Goal: Transaction & Acquisition: Purchase product/service

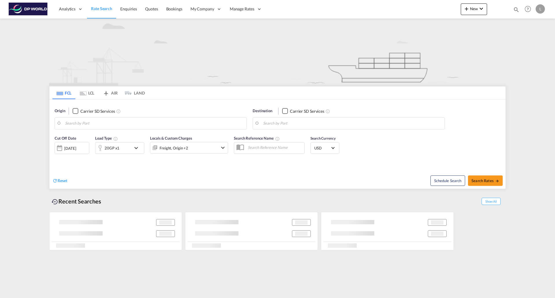
type input "[GEOGRAPHIC_DATA], [GEOGRAPHIC_DATA], [GEOGRAPHIC_DATA]"
type input "[GEOGRAPHIC_DATA], [GEOGRAPHIC_DATA]"
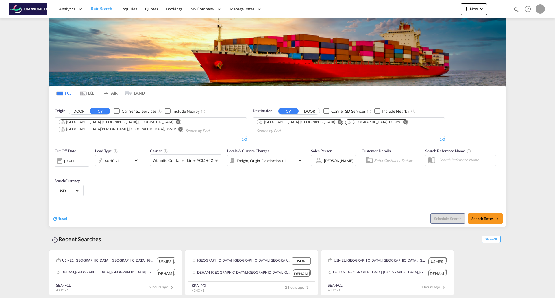
click at [178, 127] on md-icon "Remove" at bounding box center [180, 129] width 4 height 4
click at [176, 123] on md-icon "Remove" at bounding box center [178, 122] width 4 height 4
click at [110, 123] on input "Chips input." at bounding box center [86, 123] width 55 height 9
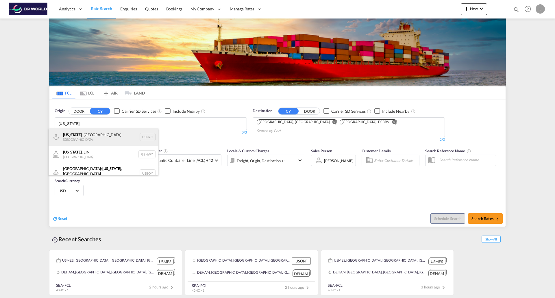
type input "new york"
click at [96, 138] on div "New York , NY United States USNYC" at bounding box center [104, 136] width 110 height 17
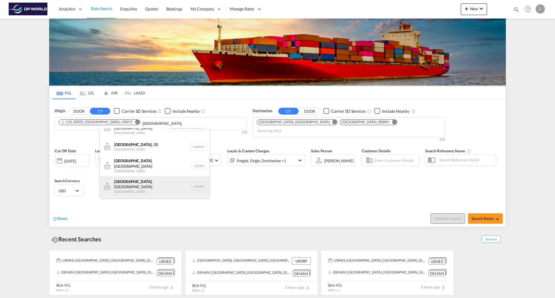
scroll to position [35, 0]
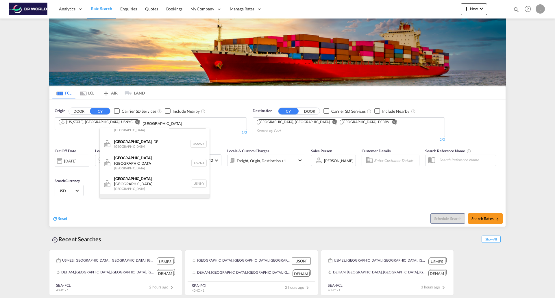
type input "newark"
click at [127, 194] on div "Newark , NJ United States USEWR" at bounding box center [155, 204] width 110 height 21
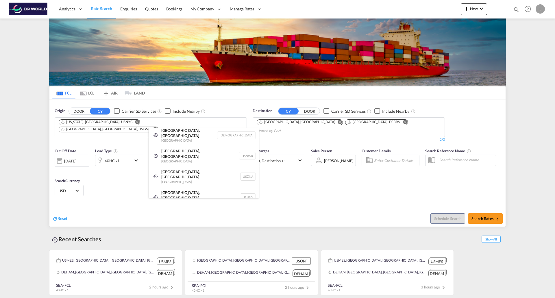
scroll to position [9, 0]
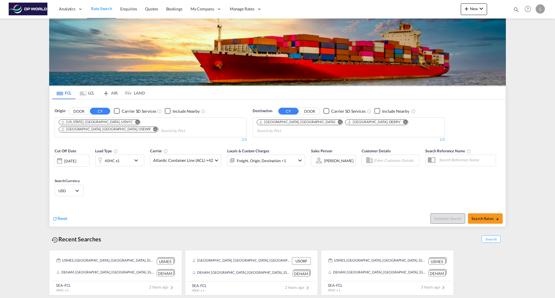
click at [338, 123] on md-icon "Remove" at bounding box center [340, 122] width 4 height 4
click at [314, 122] on md-icon "Remove" at bounding box center [316, 122] width 4 height 4
click at [302, 122] on body "Analytics Reports Dashboard Rate Search Enquiries Quotes Bookings" at bounding box center [277, 149] width 555 height 298
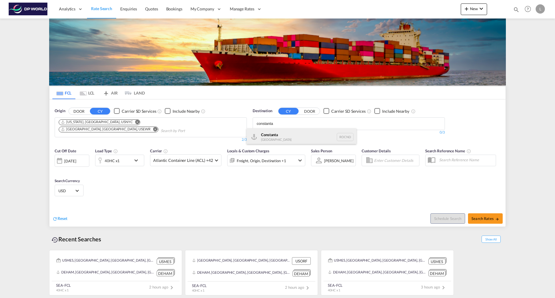
type input "constanta"
click at [279, 135] on div "Constanta Romania ROCND" at bounding box center [301, 136] width 110 height 17
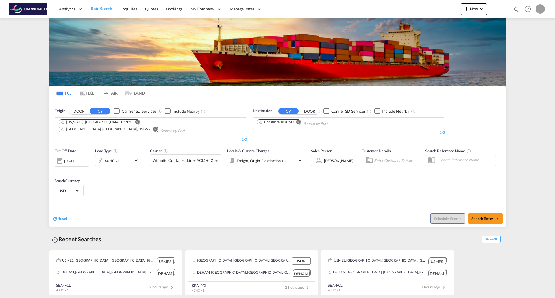
click at [136, 157] on md-icon "icon-chevron-down" at bounding box center [138, 160] width 10 height 7
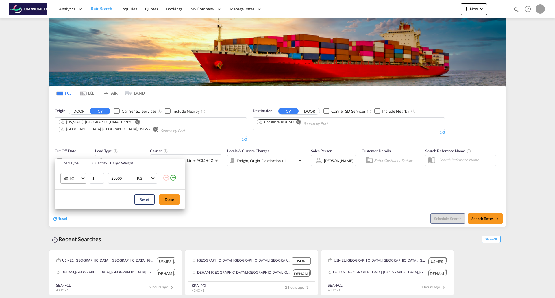
click at [85, 177] on md-select-value "40HC" at bounding box center [74, 178] width 23 height 10
click at [75, 150] on md-option "20GP" at bounding box center [78, 151] width 39 height 14
click at [172, 200] on button "Done" at bounding box center [169, 199] width 20 height 10
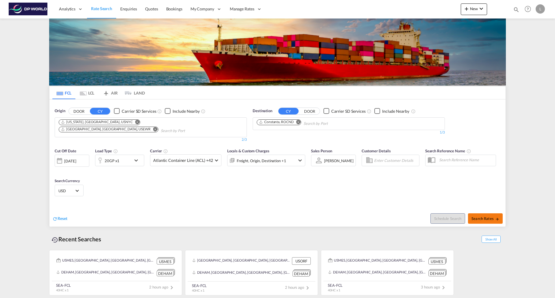
click at [475, 216] on span "Search Rates" at bounding box center [485, 218] width 28 height 5
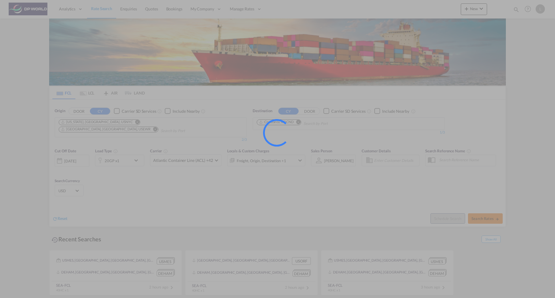
type input "USNYC,USEWR to ROCND / 14 Oct 2025"
